Goal: Information Seeking & Learning: Learn about a topic

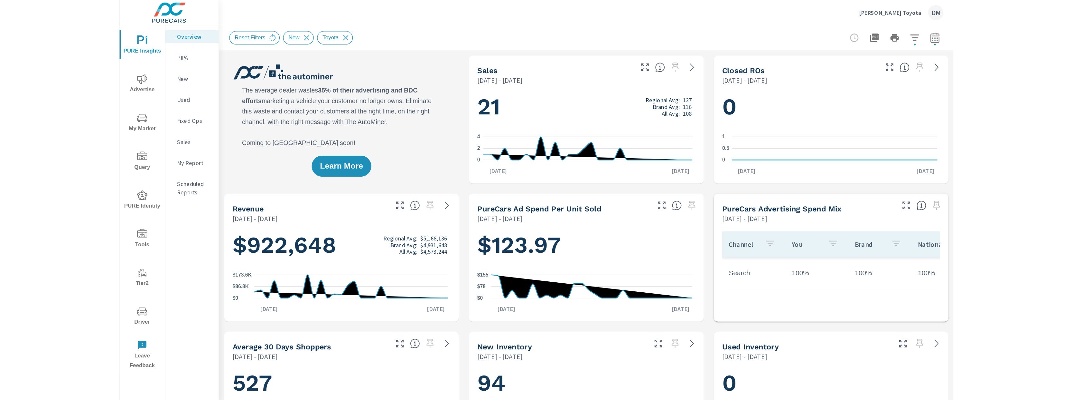
scroll to position [0, 0]
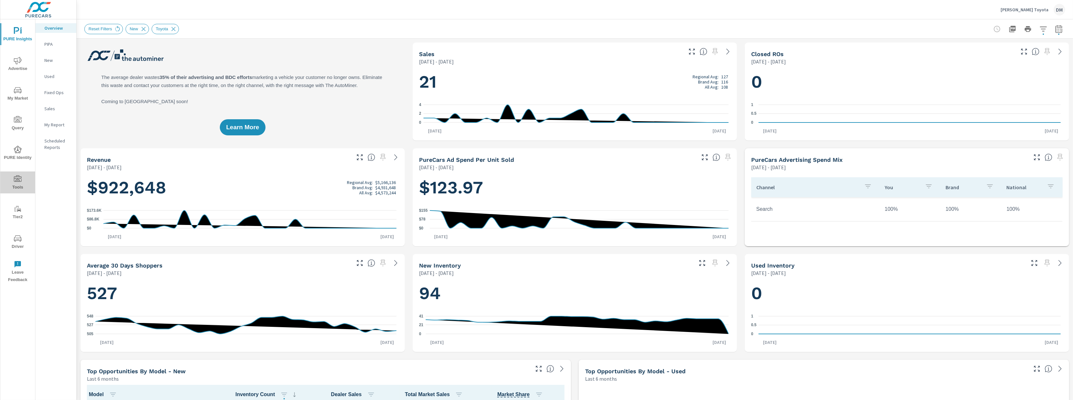
click at [19, 180] on icon "nav menu" at bounding box center [18, 179] width 8 height 8
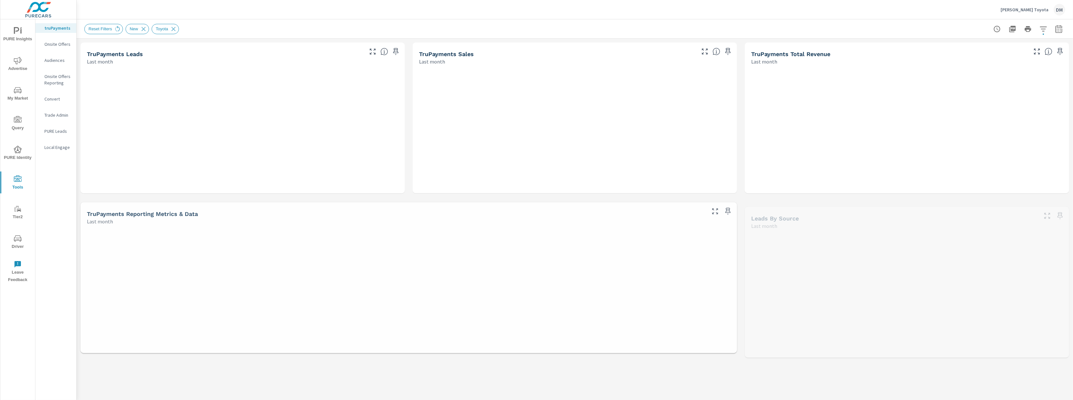
click at [56, 58] on p "Audiences" at bounding box center [57, 60] width 27 height 6
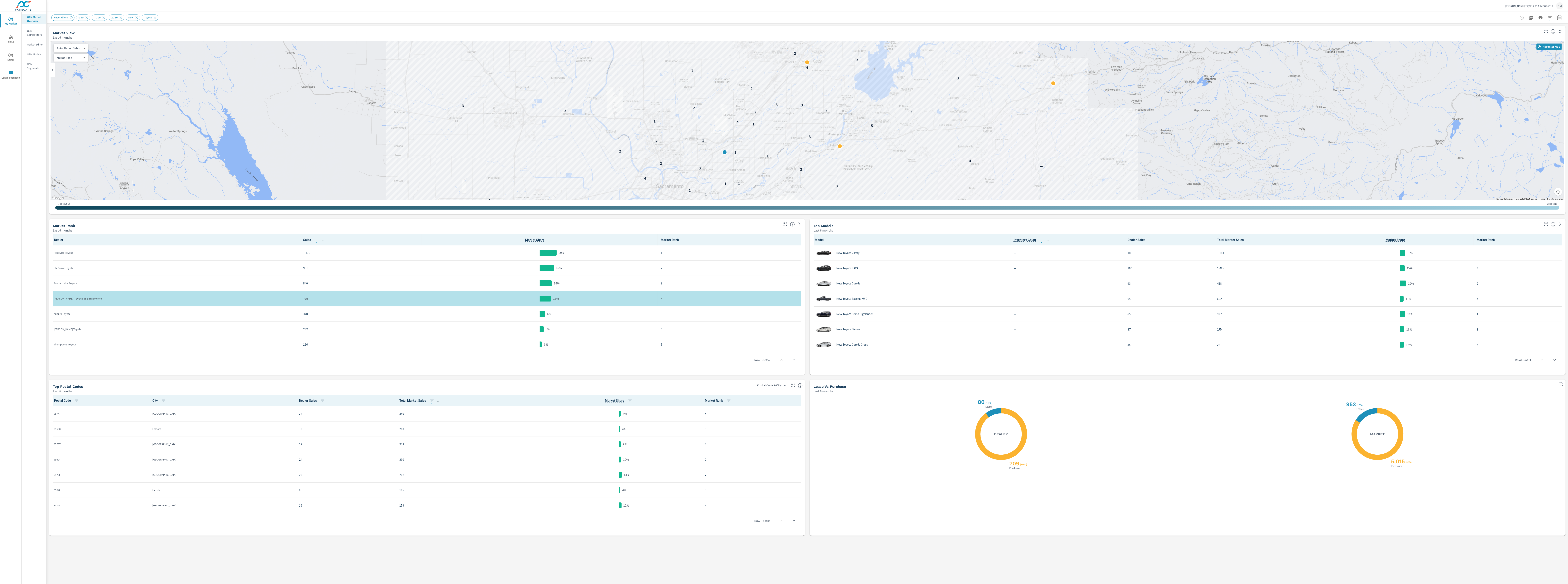
click at [33, 292] on div "OEM Market Overview OEM Competitors Market Editor OEM Models OEM Segments" at bounding box center [33, 298] width 25 height 572
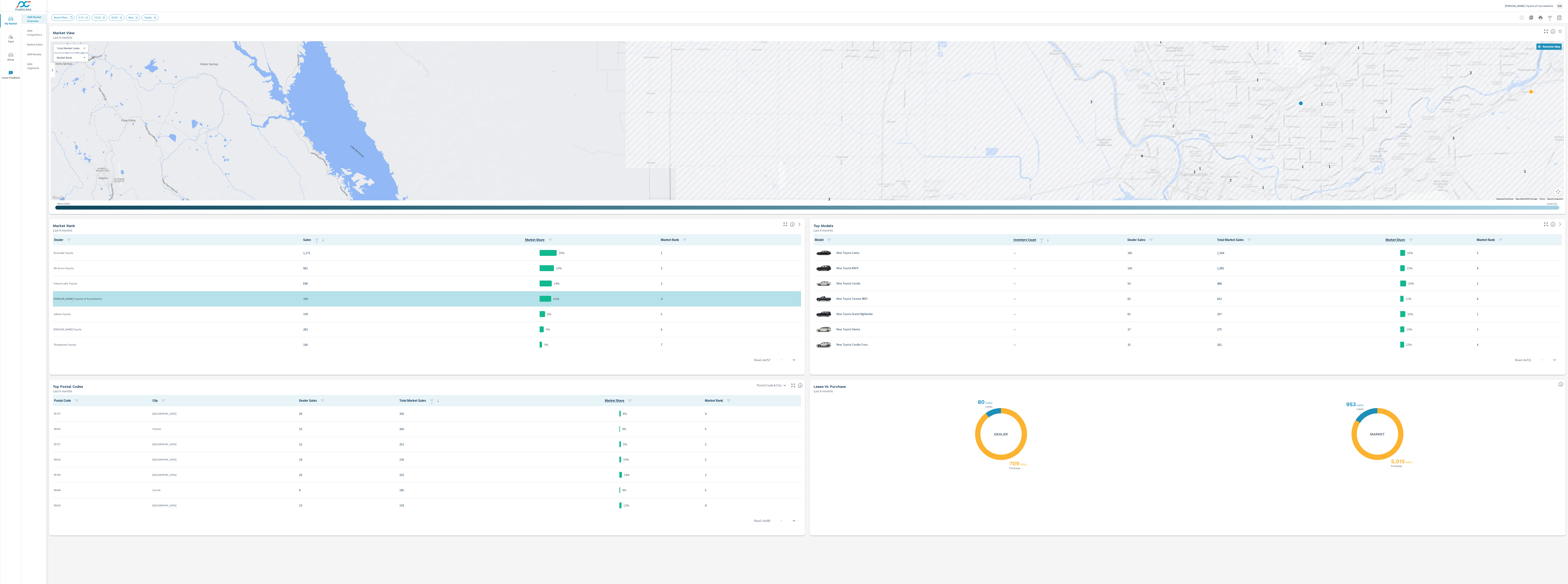
drag, startPoint x: 1225, startPoint y: 392, endPoint x: 1251, endPoint y: 427, distance: 43.6
click at [784, 292] on div "Market View Last 6 months ← Move left → Move right ↑ Move up ↓ Move down + Zoom…" at bounding box center [807, 281] width 1521 height 515
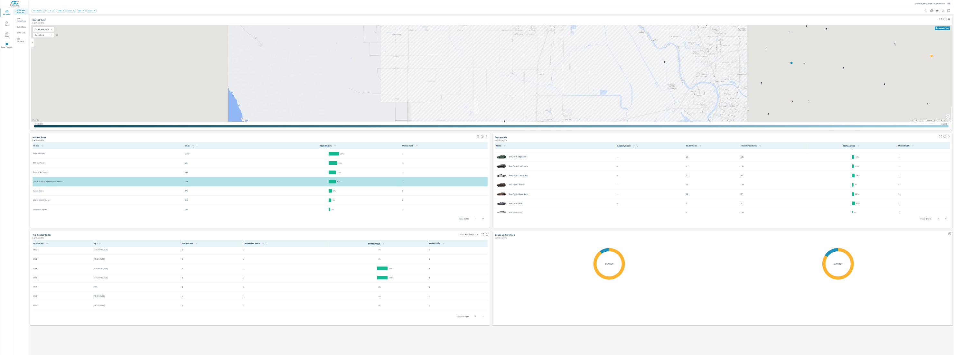
scroll to position [1961, 0]
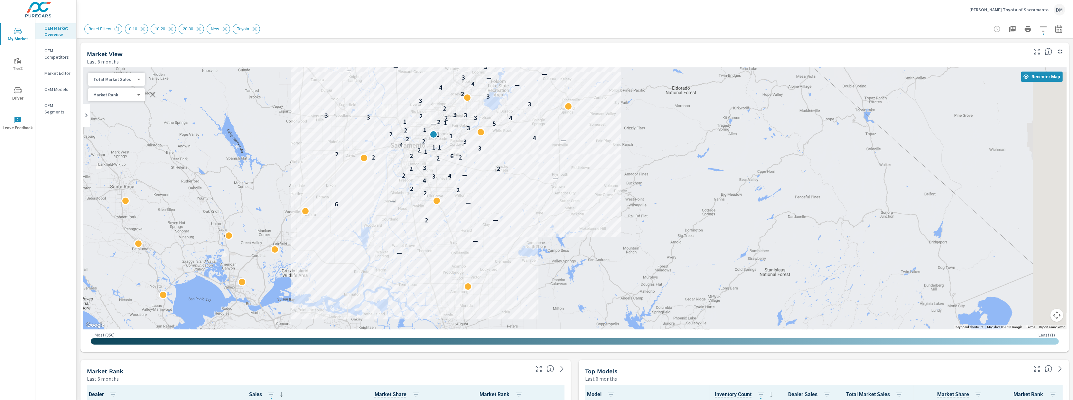
drag, startPoint x: 823, startPoint y: 176, endPoint x: 482, endPoint y: 150, distance: 341.6
click at [476, 151] on div "— — 2 — 6 — — 2 2 2 4 — 3 4 2 — 2 2 3 2 2 2 6 2 2 1 2 3 1 1 4 3 2 — 2 4 1 1 2 2…" at bounding box center [575, 198] width 984 height 261
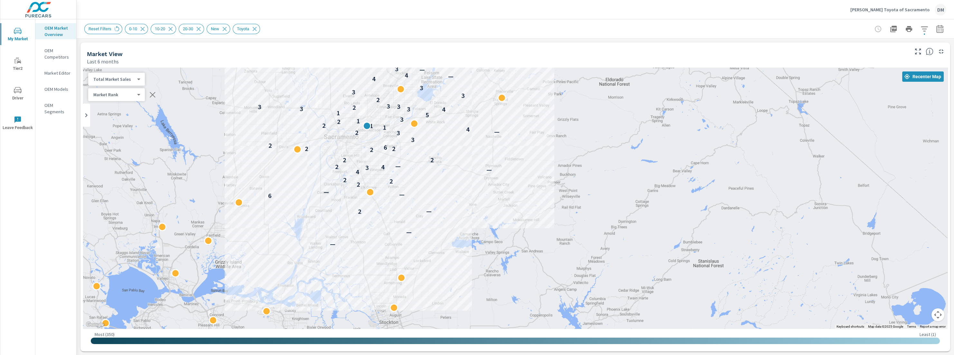
scroll to position [1958, 0]
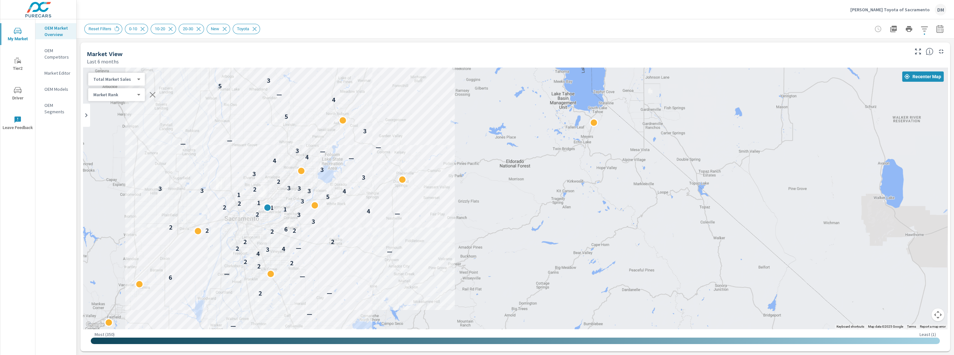
drag, startPoint x: 564, startPoint y: 136, endPoint x: 462, endPoint y: 217, distance: 129.9
click at [461, 218] on div "— — 2 — 6 — — 2 2 2 4 — 3 4 2 — 2 2 2 2 2 6 2 3 3 2 — 4 1 1 2 2 1 3 5 1 4 3 3 2…" at bounding box center [515, 198] width 865 height 261
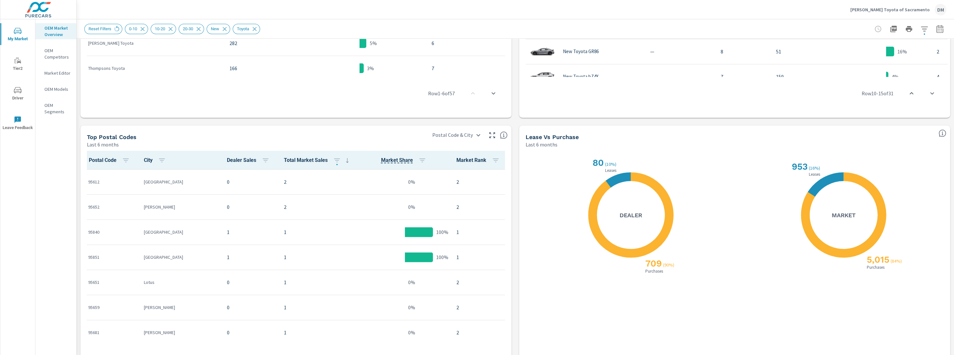
scroll to position [528, 0]
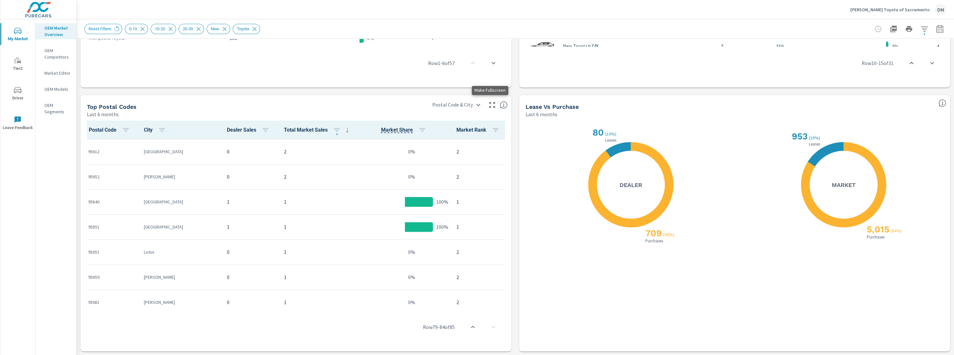
click at [489, 105] on icon "button" at bounding box center [492, 105] width 8 height 8
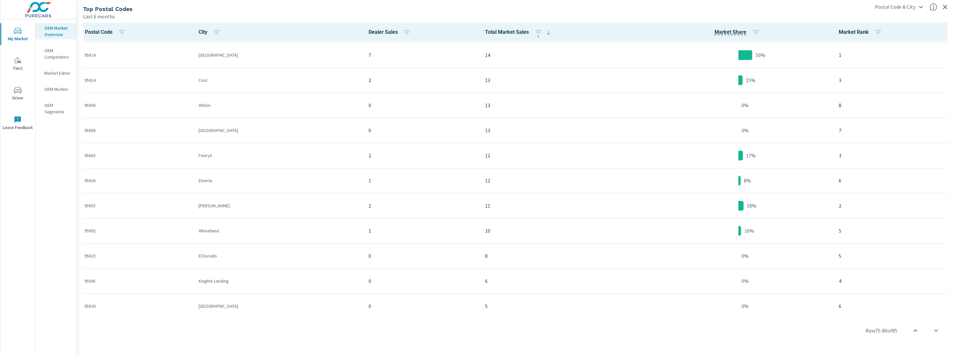
scroll to position [1499, 0]
click at [945, 6] on icon "button" at bounding box center [945, 7] width 5 height 5
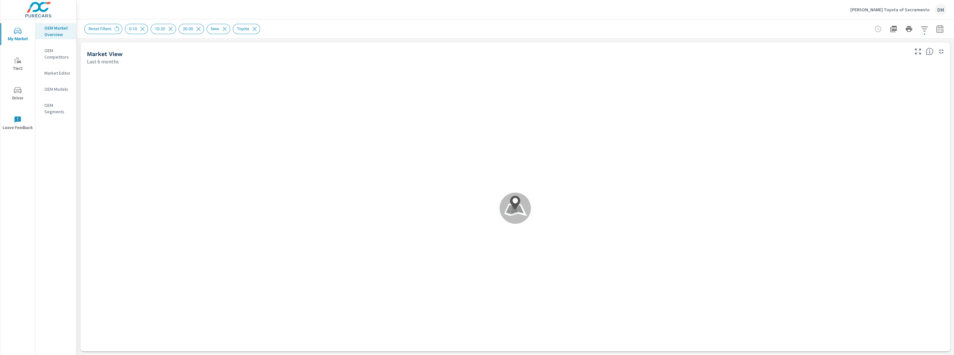
scroll to position [223, 0]
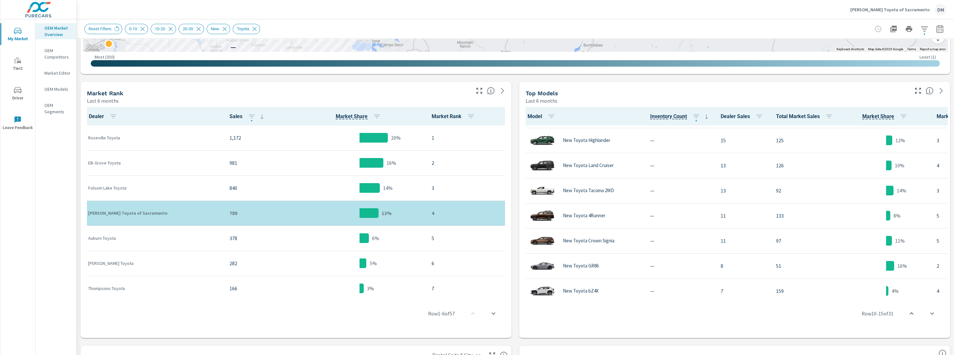
scroll to position [276, 0]
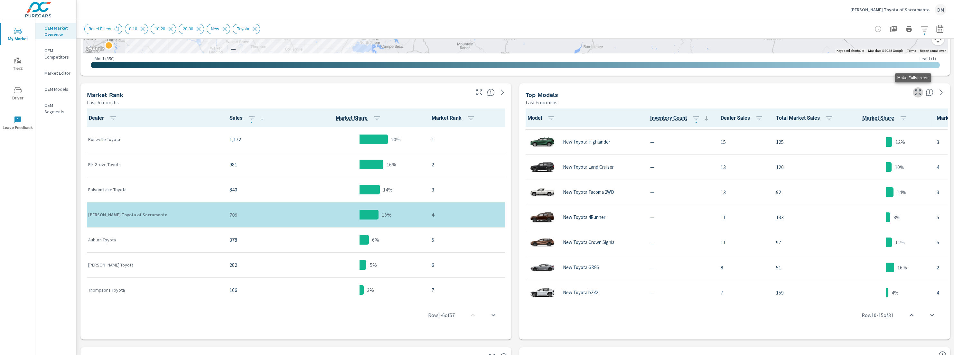
click at [914, 92] on icon "button" at bounding box center [918, 93] width 8 height 8
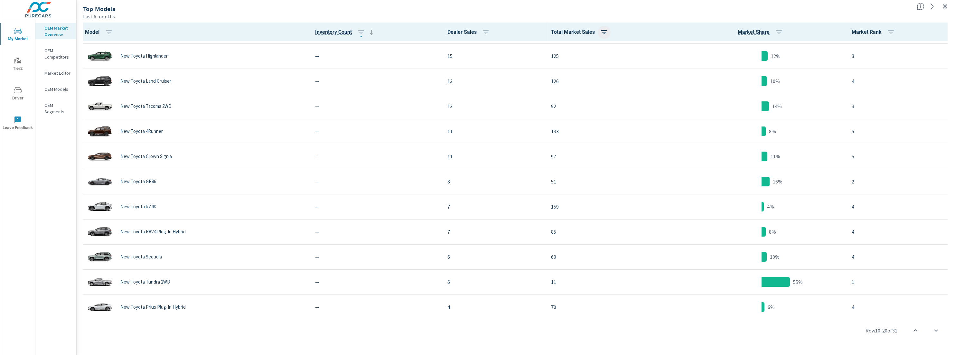
click at [602, 32] on icon "button" at bounding box center [604, 32] width 6 height 4
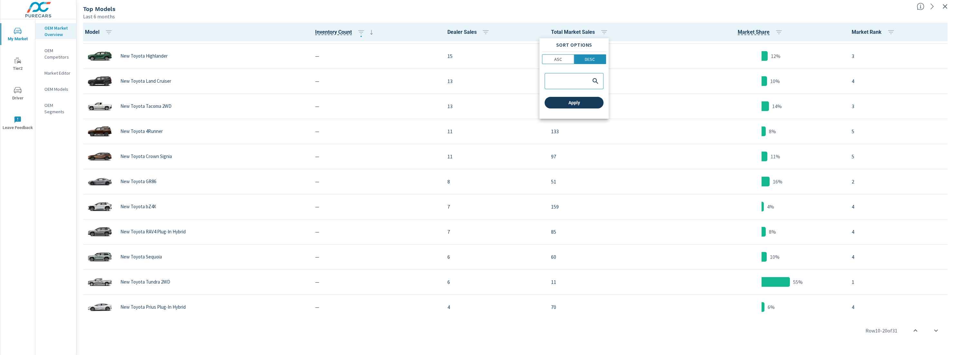
click at [588, 104] on span "Apply" at bounding box center [574, 103] width 54 height 6
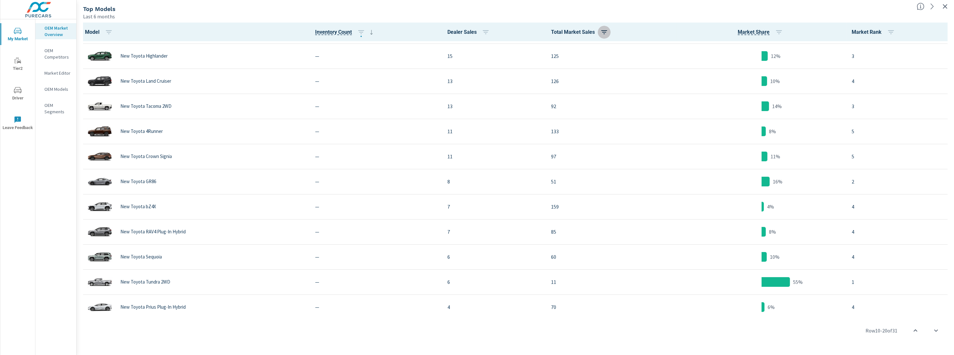
click at [602, 32] on icon "button" at bounding box center [604, 32] width 8 height 8
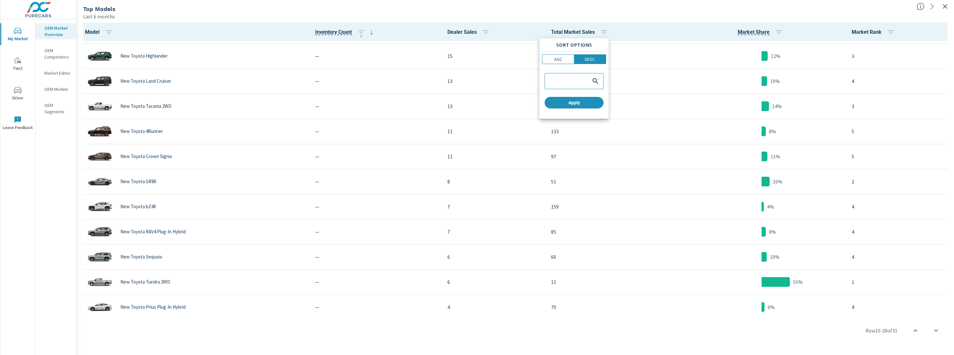
click at [633, 20] on div at bounding box center [477, 177] width 954 height 355
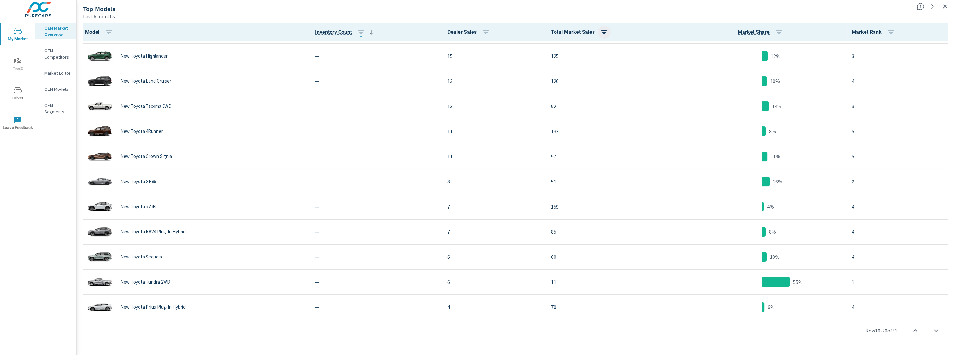
click at [602, 31] on icon "button" at bounding box center [604, 32] width 8 height 8
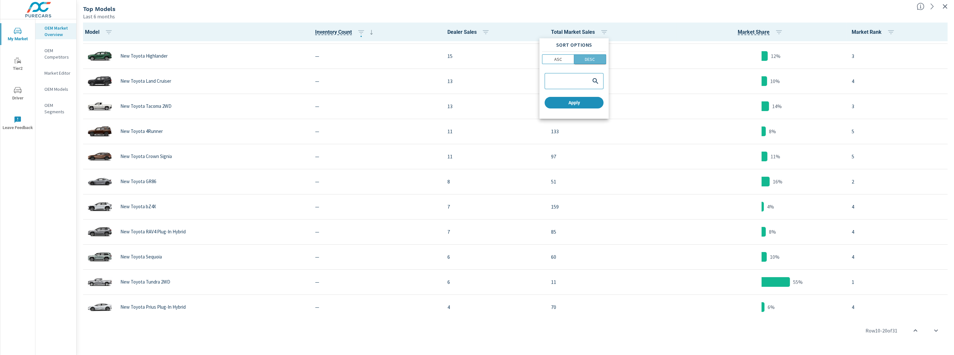
click at [590, 57] on p "DESC" at bounding box center [590, 59] width 10 height 6
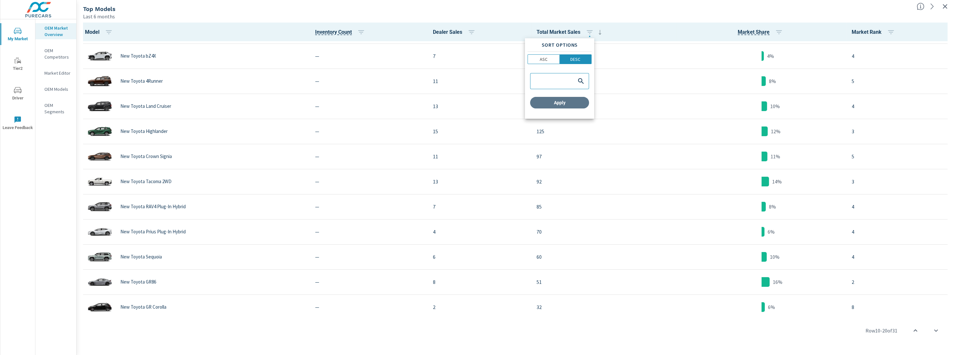
click at [581, 101] on span "Apply" at bounding box center [560, 103] width 54 height 6
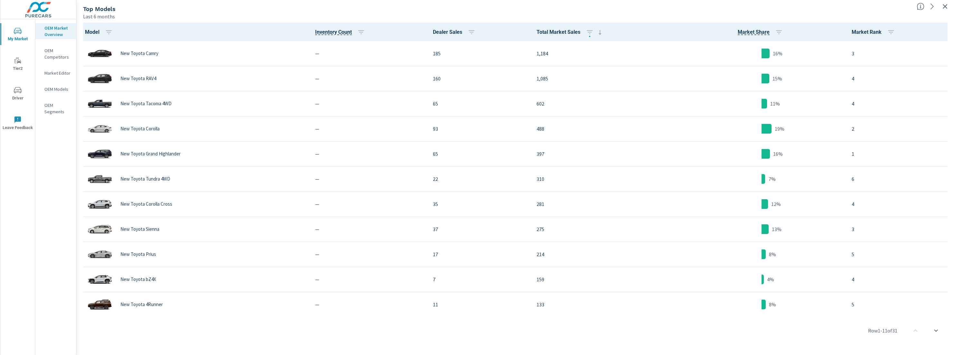
click at [945, 7] on icon "button" at bounding box center [945, 7] width 8 height 8
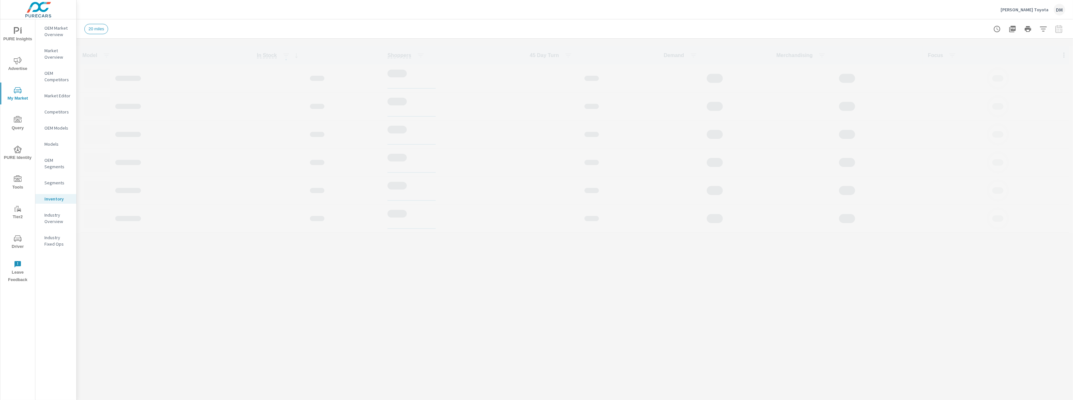
click at [16, 62] on icon "nav menu" at bounding box center [18, 61] width 8 height 8
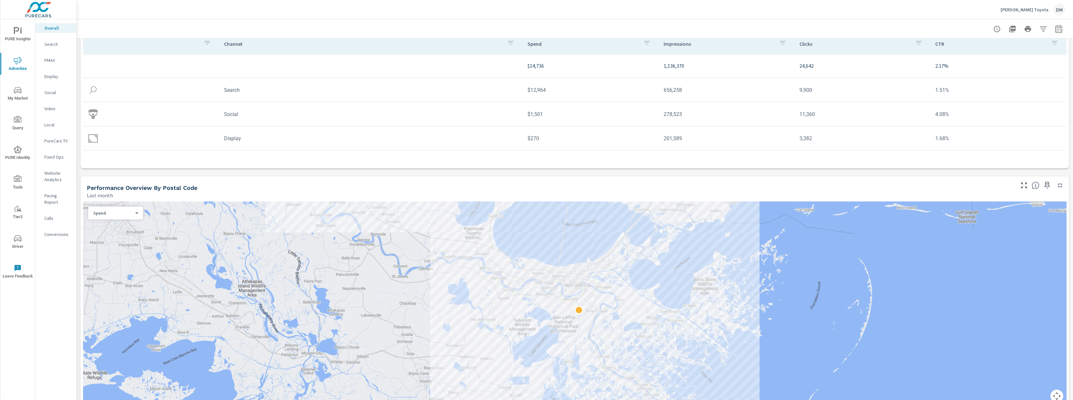
scroll to position [118, 0]
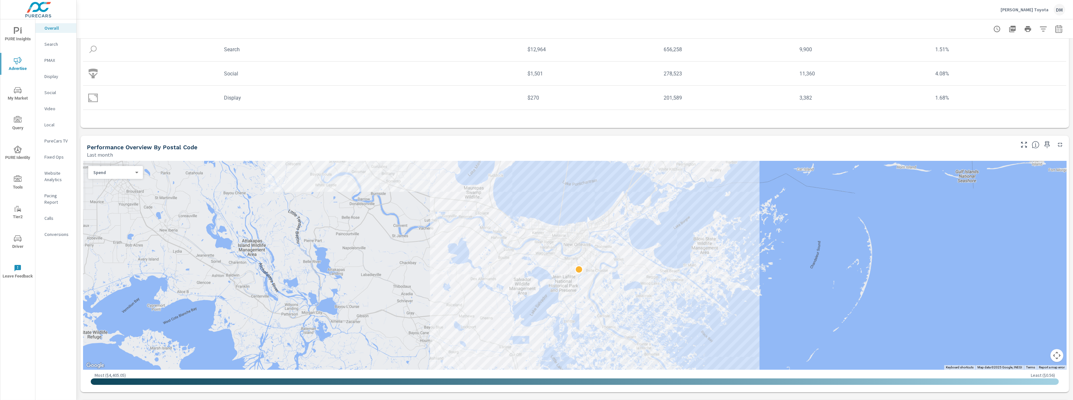
drag, startPoint x: 1070, startPoint y: 63, endPoint x: 1064, endPoint y: 144, distance: 80.7
click at [1064, 144] on div "Overall Performance Bohn Toyota Report date range: Jul 01, 2025 - Jul 31, 2025 …" at bounding box center [575, 209] width 997 height 380
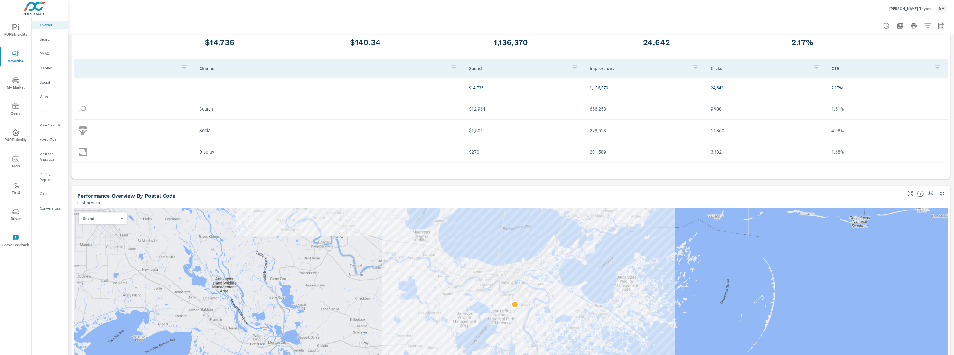
scroll to position [0, 0]
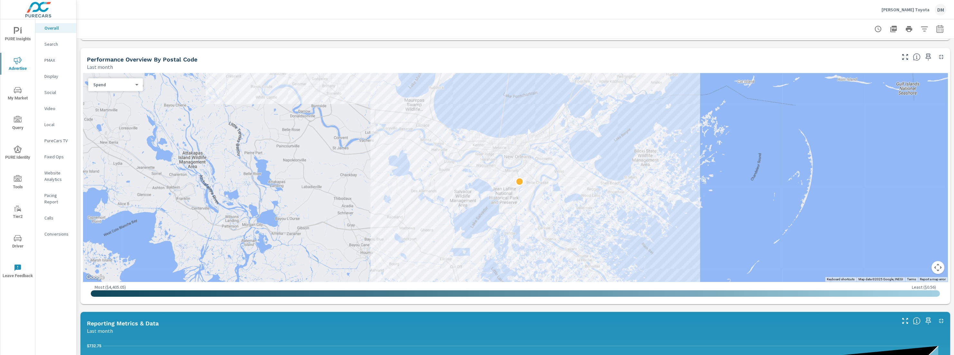
scroll to position [199, 0]
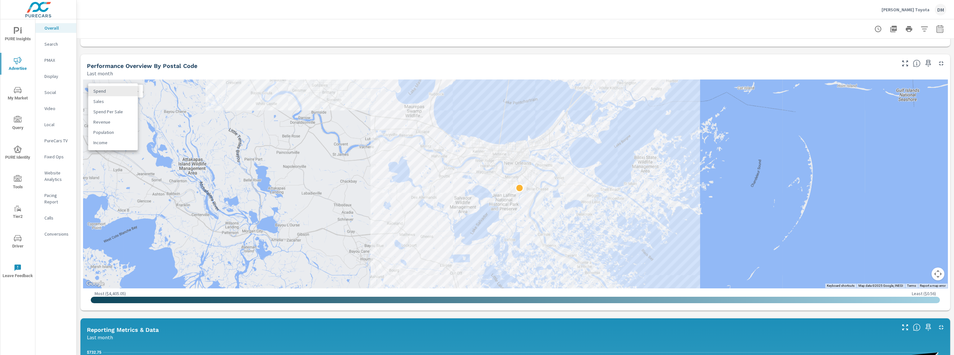
click at [133, 93] on body "PURE Insights Advertise My Market Query PURE Identity Tools Tier2 Driver Leave …" at bounding box center [477, 177] width 954 height 355
click at [121, 113] on li "Spend Per Sale" at bounding box center [113, 112] width 50 height 10
click at [111, 89] on body "PURE Insights Advertise My Market Query PURE Identity Tools Tier2 Driver Leave …" at bounding box center [477, 177] width 954 height 355
click at [107, 71] on li "Spend" at bounding box center [113, 70] width 50 height 10
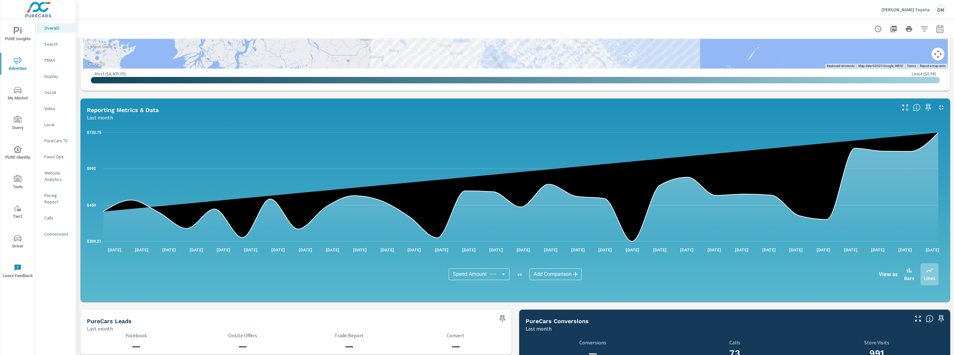
scroll to position [422, 0]
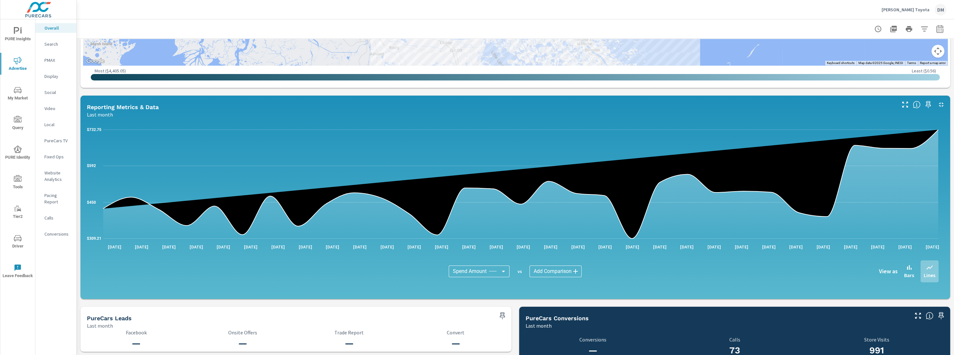
click at [497, 269] on body "PURE Insights Advertise My Market Query PURE Identity Tools Tier2 Driver Leave …" at bounding box center [477, 177] width 954 height 355
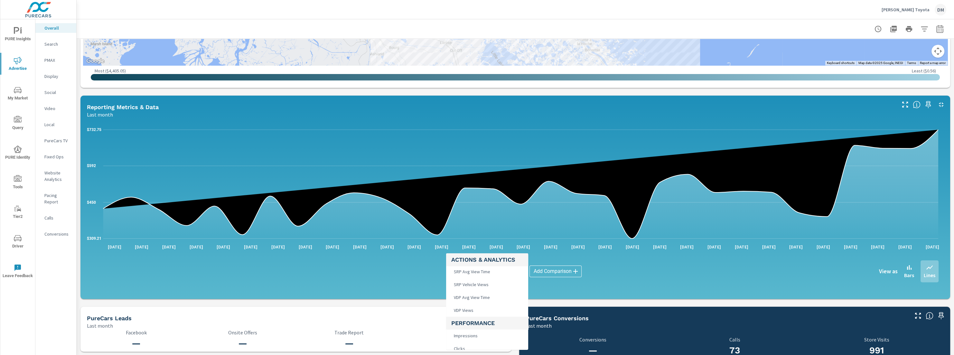
scroll to position [214, 0]
click at [465, 288] on span "VDP Views" at bounding box center [463, 289] width 24 height 9
type input "VDP Views"
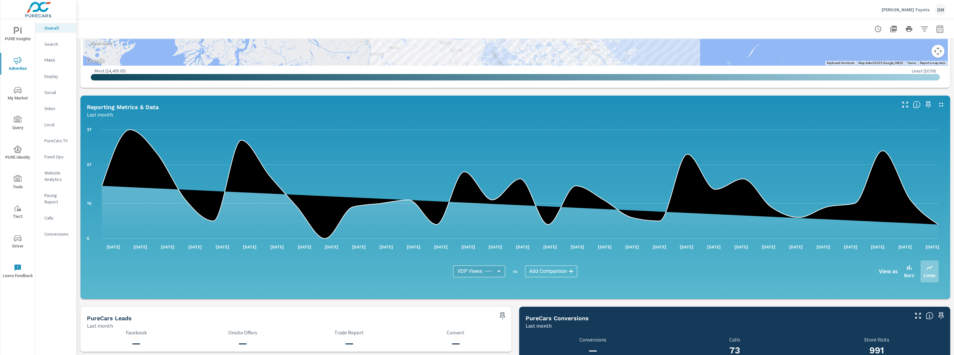
scroll to position [227, 0]
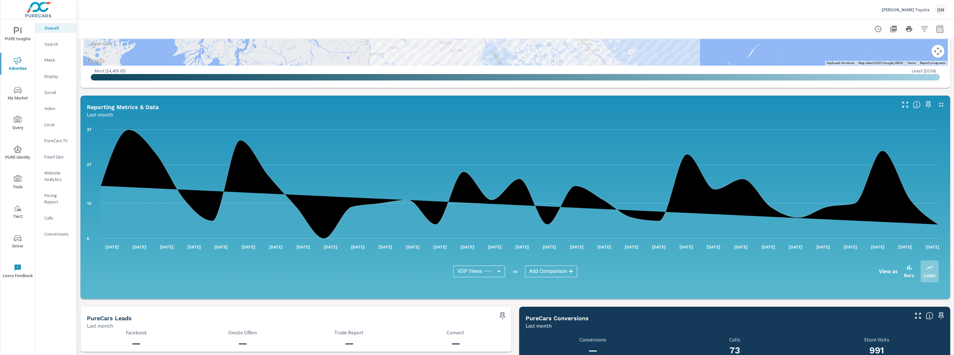
click at [562, 266] on body "PURE Insights Advertise My Market Query PURE Identity Tools Tier2 Driver Leave …" at bounding box center [477, 177] width 954 height 355
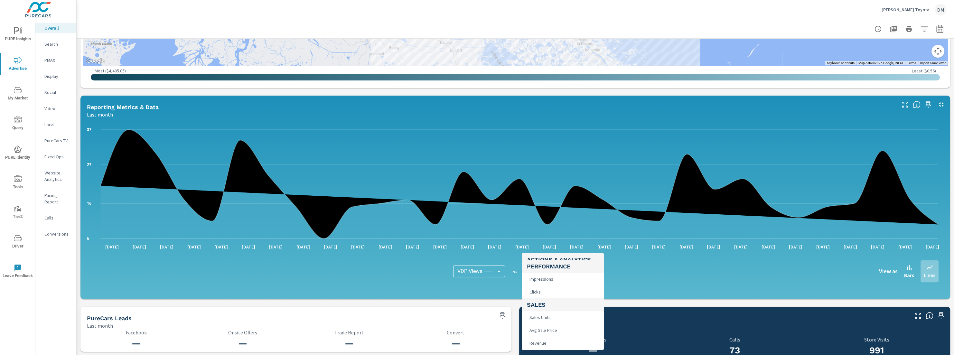
scroll to position [254, 0]
click at [553, 312] on li "Sales Units" at bounding box center [563, 313] width 82 height 13
type input "Sales Units"
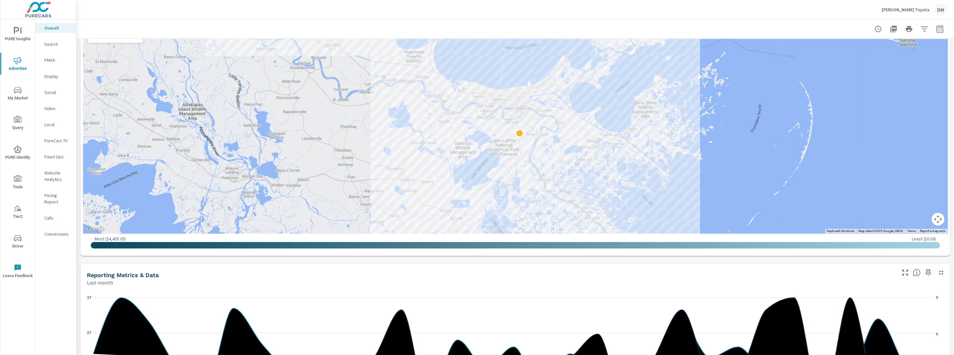
scroll to position [253, 0]
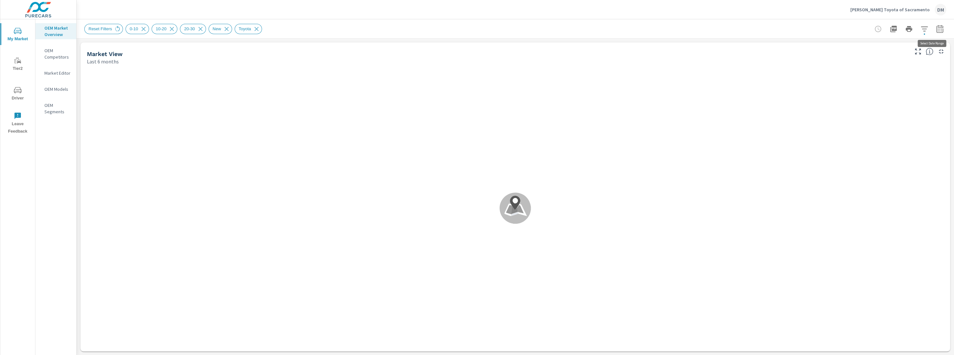
click at [936, 28] on icon "button" at bounding box center [940, 29] width 8 height 8
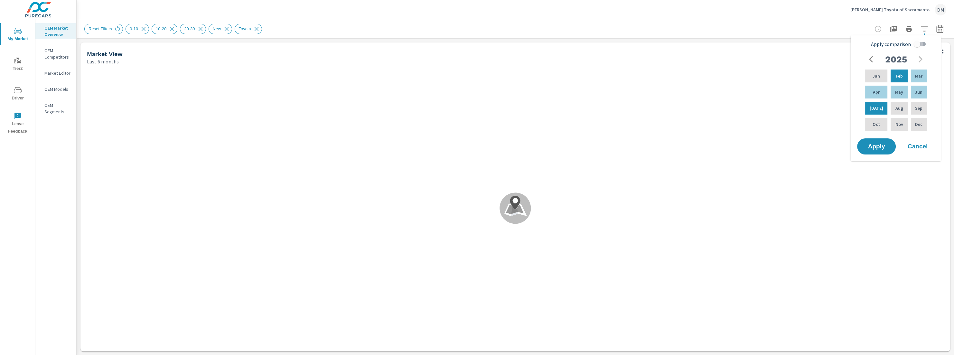
click at [923, 43] on input "Apply comparison" at bounding box center [917, 44] width 37 height 12
checkbox input "true"
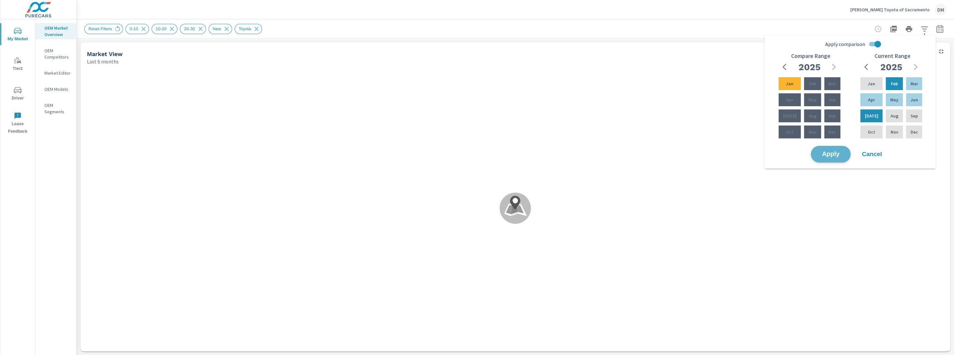
click at [830, 157] on span "Apply" at bounding box center [831, 154] width 26 height 6
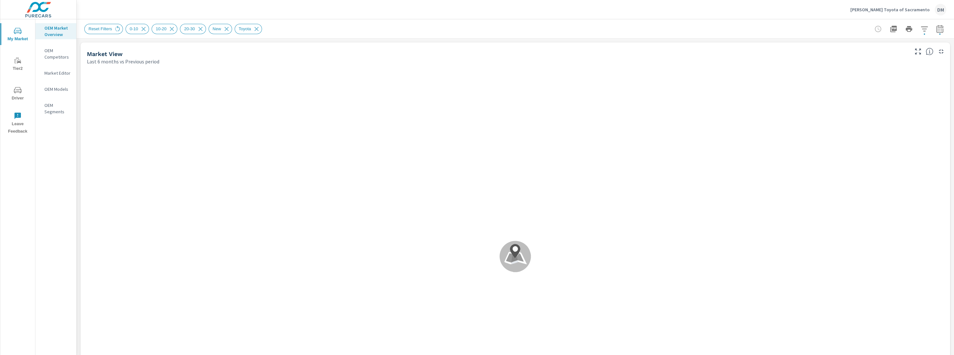
scroll to position [223, 0]
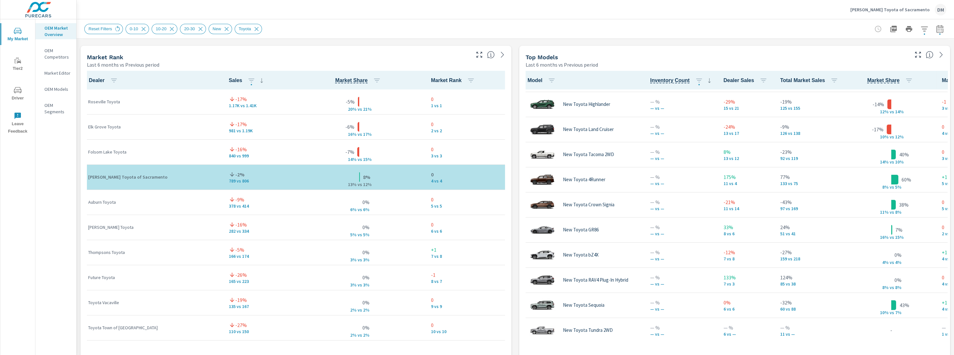
scroll to position [412, 0]
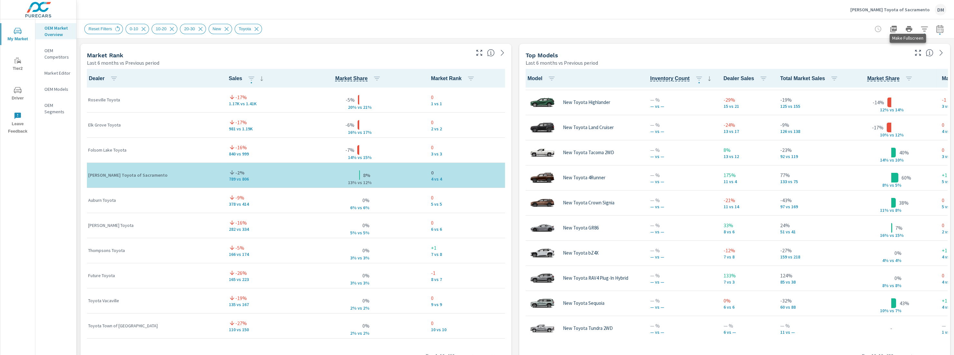
click at [914, 52] on icon "button" at bounding box center [918, 53] width 8 height 8
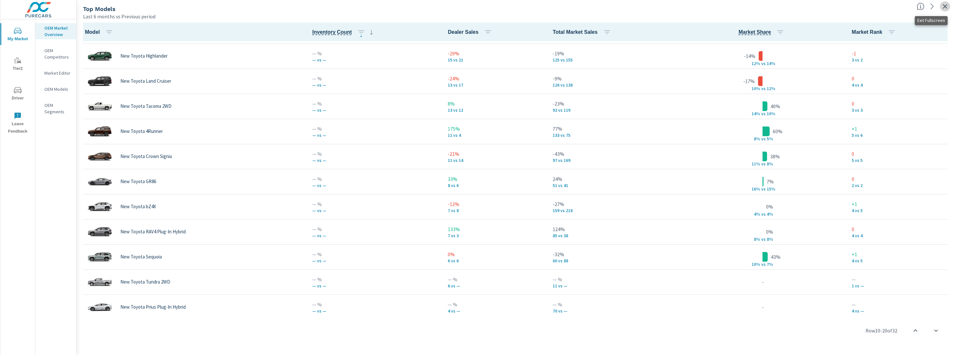
click at [944, 6] on icon "button" at bounding box center [945, 7] width 8 height 8
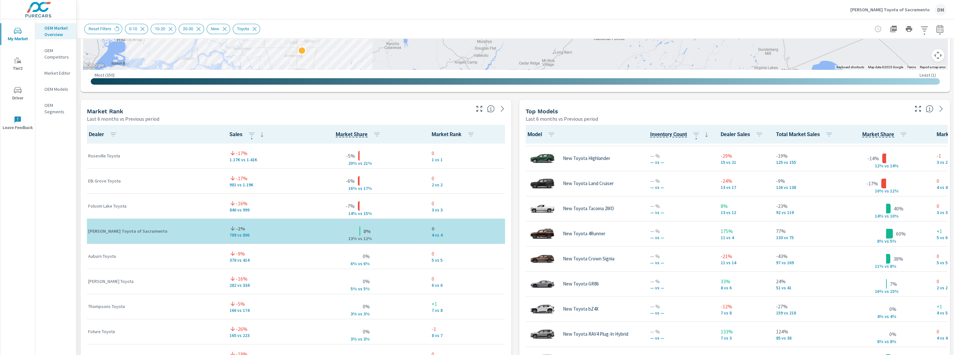
scroll to position [365, 0]
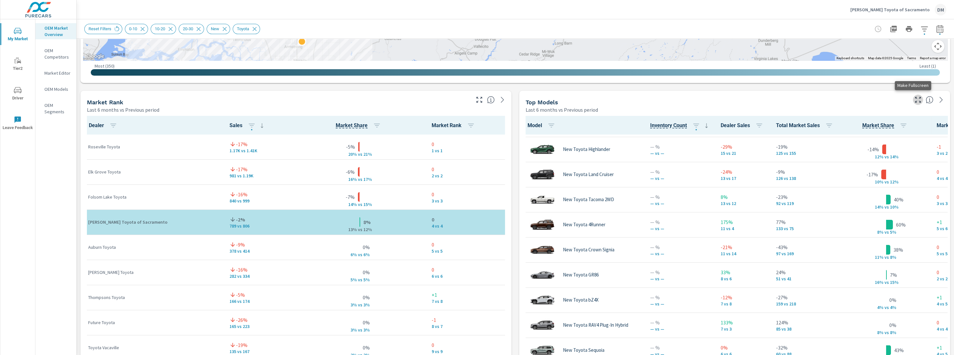
click at [915, 101] on icon "button" at bounding box center [918, 100] width 6 height 6
